Goal: Task Accomplishment & Management: Use online tool/utility

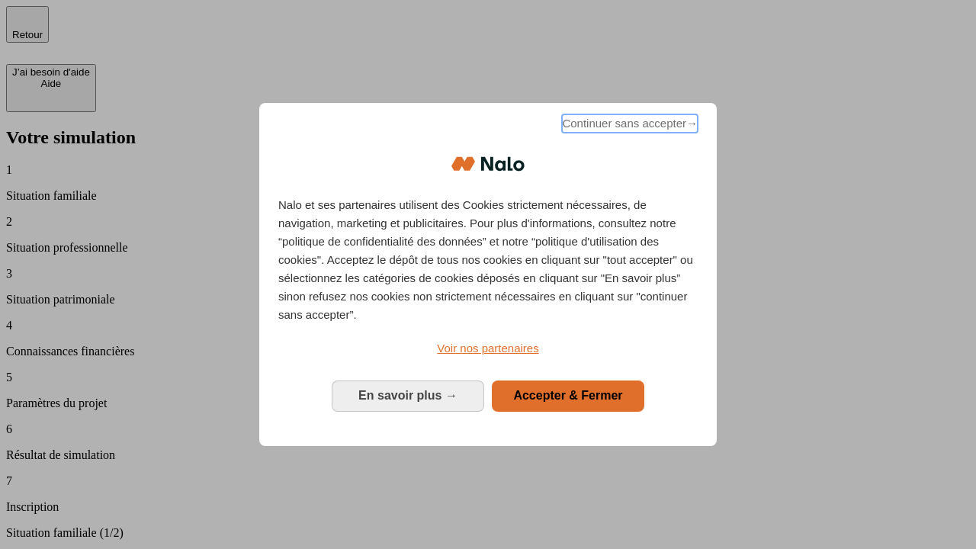
click at [628, 126] on span "Continuer sans accepter →" at bounding box center [630, 123] width 136 height 18
